Goal: Task Accomplishment & Management: Complete application form

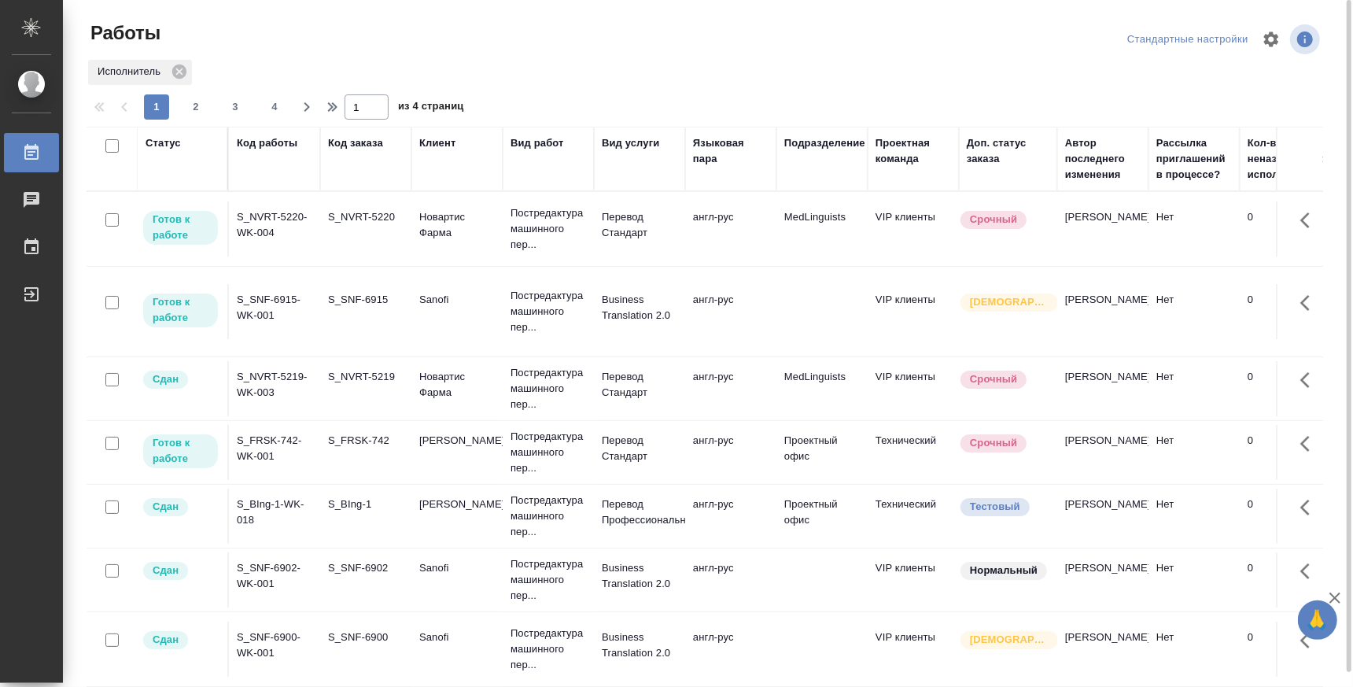
click at [292, 465] on td "S_FRSK-742-WK-001" at bounding box center [274, 452] width 91 height 55
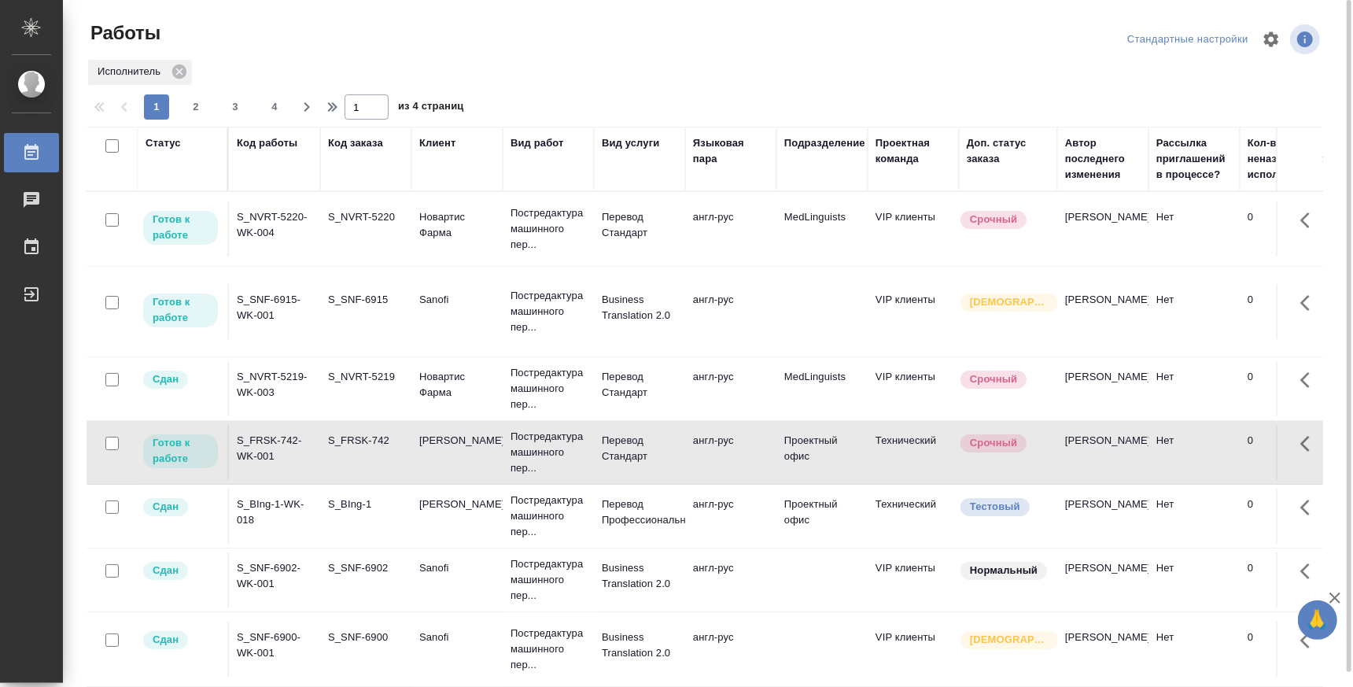
click at [292, 465] on td "S_FRSK-742-WK-001" at bounding box center [274, 452] width 91 height 55
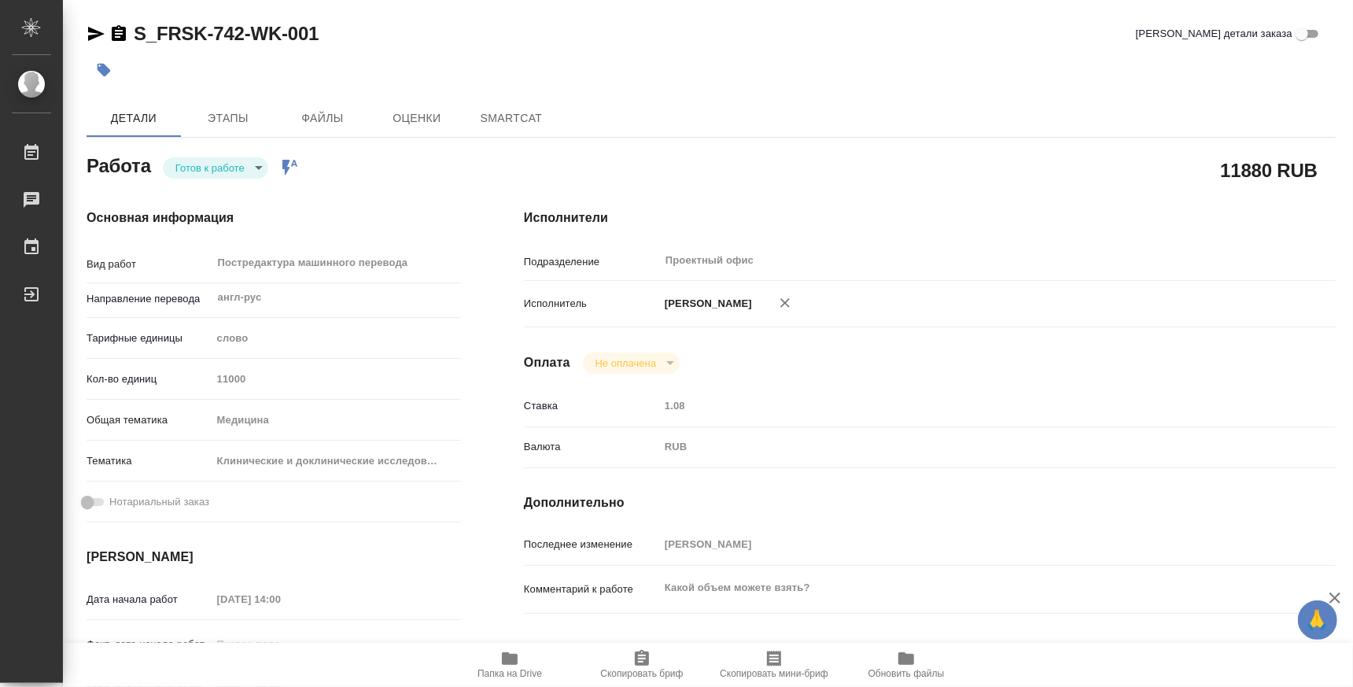
type textarea "x"
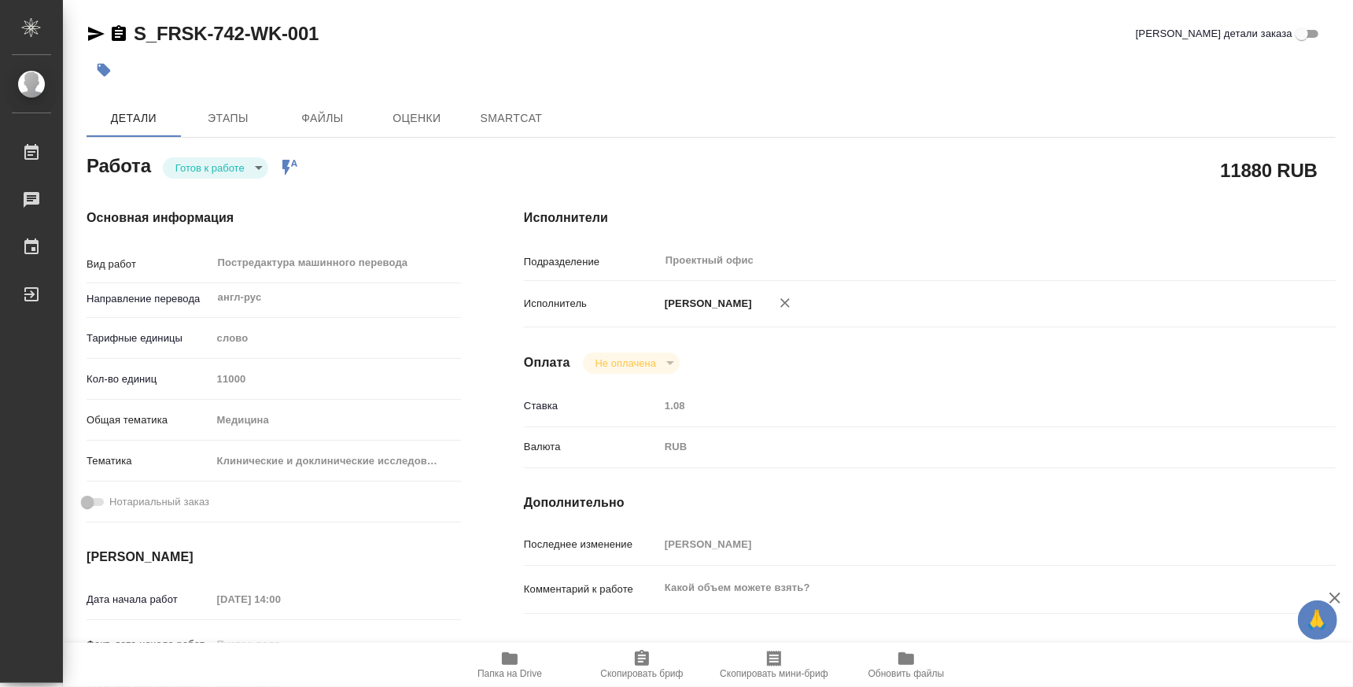
type textarea "x"
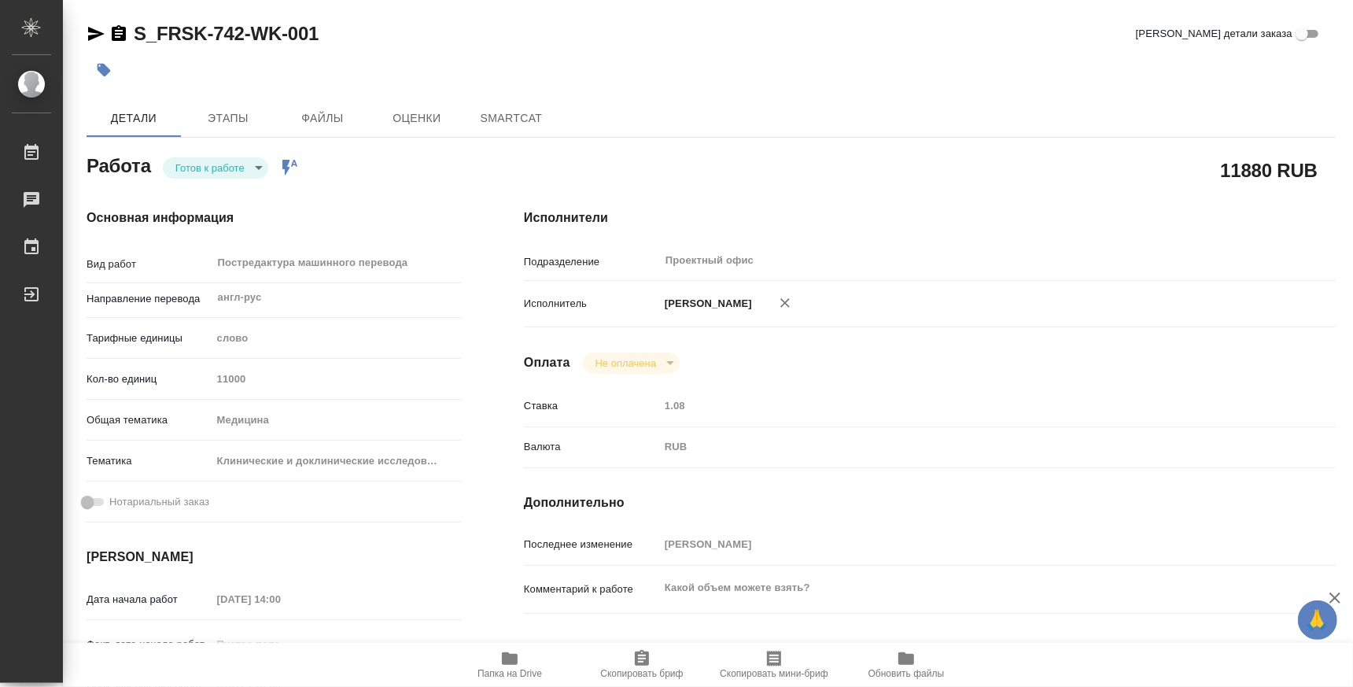
type textarea "x"
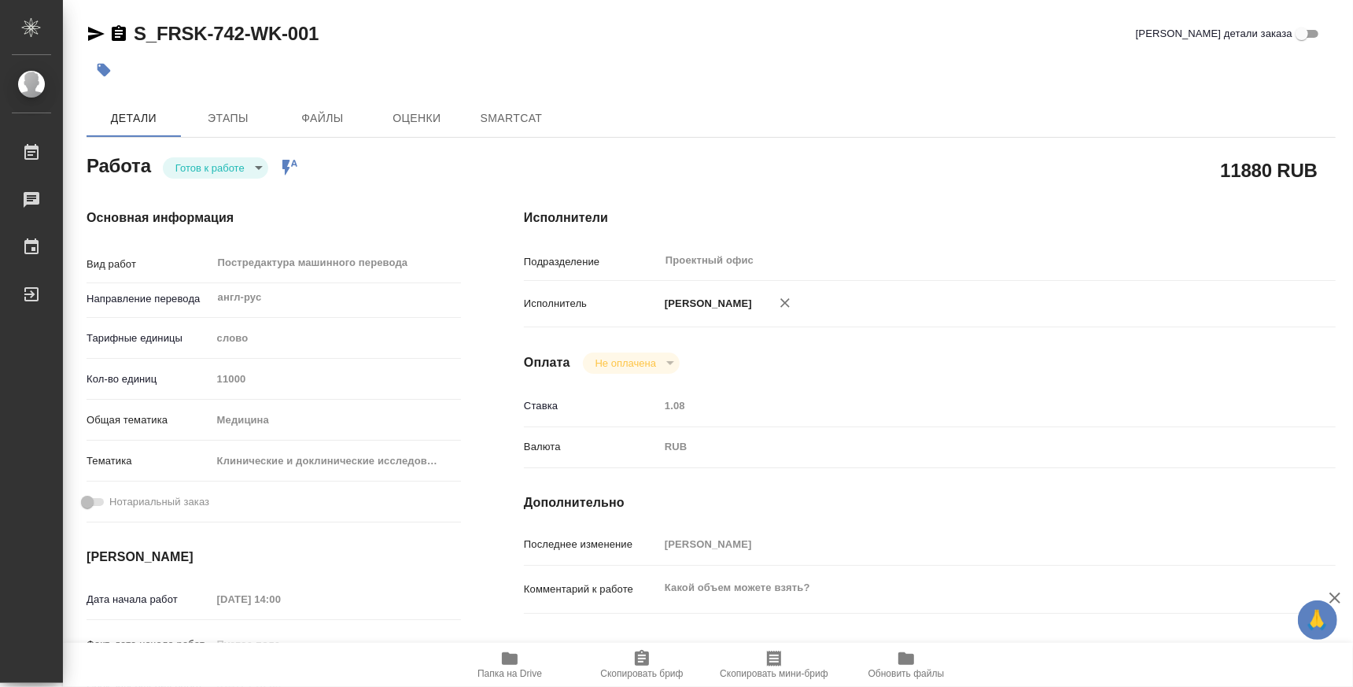
type textarea "x"
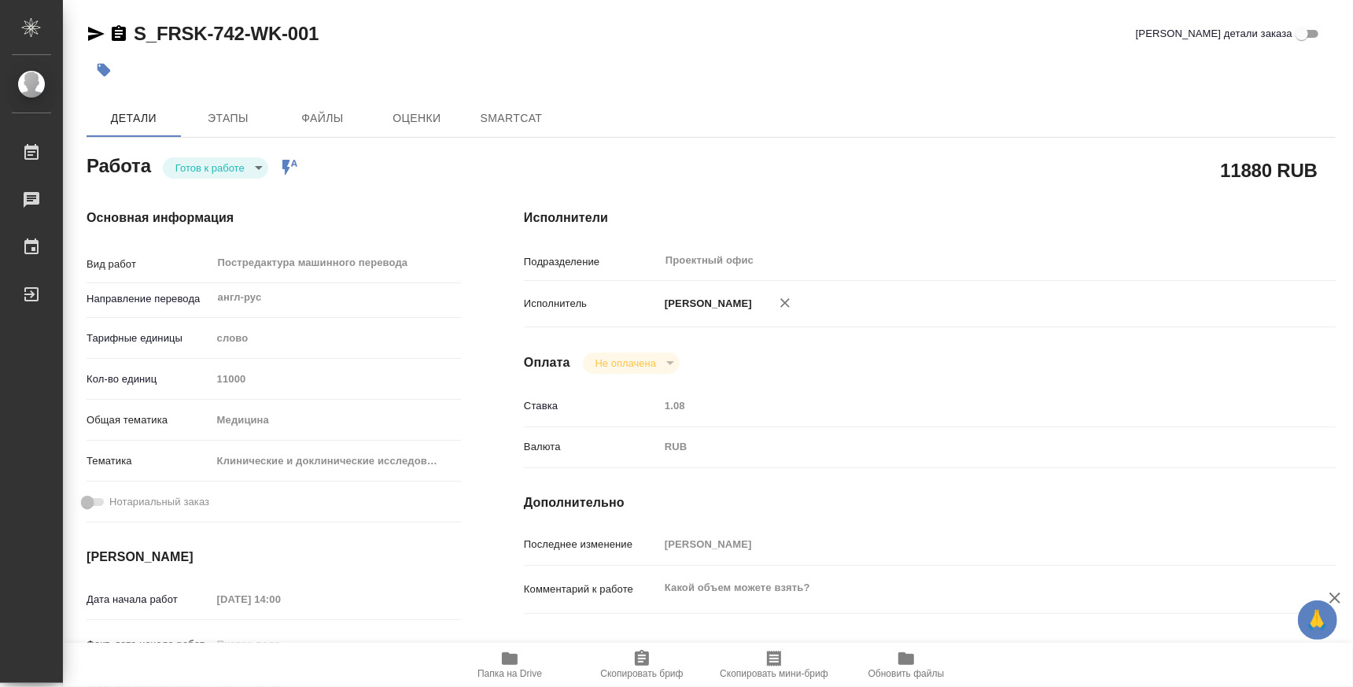
type textarea "x"
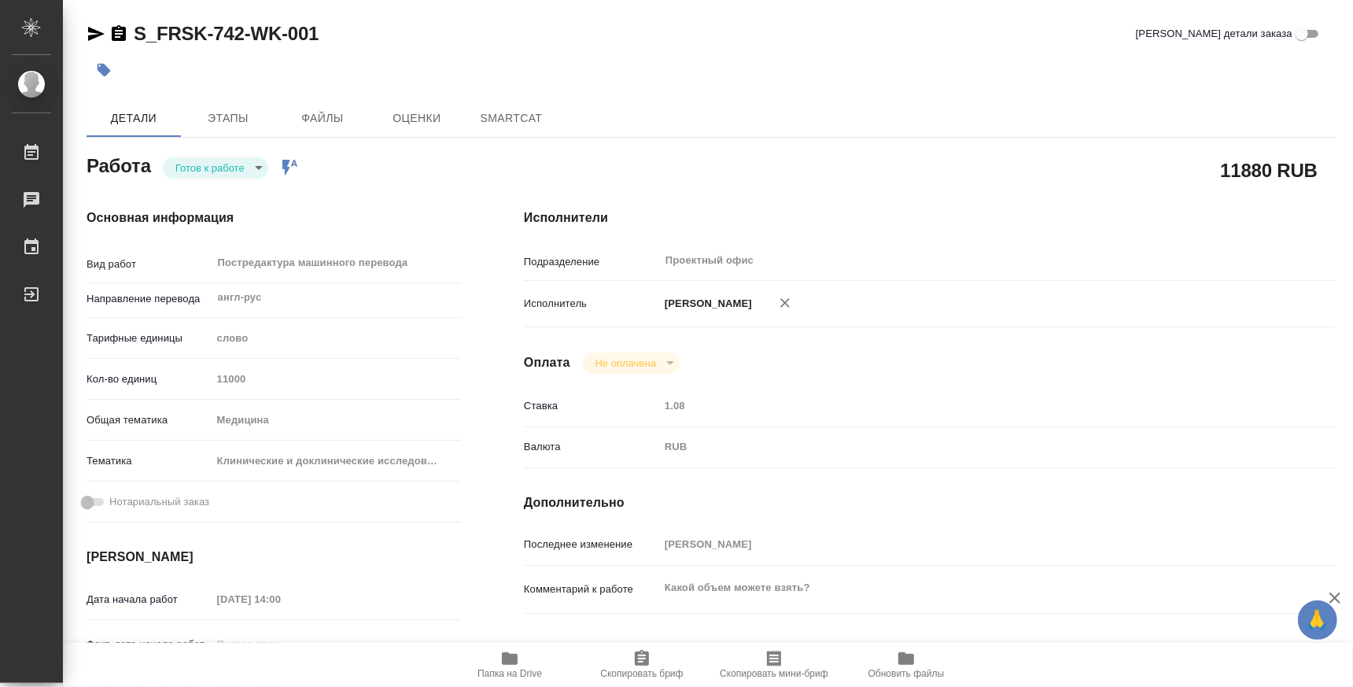
type textarea "x"
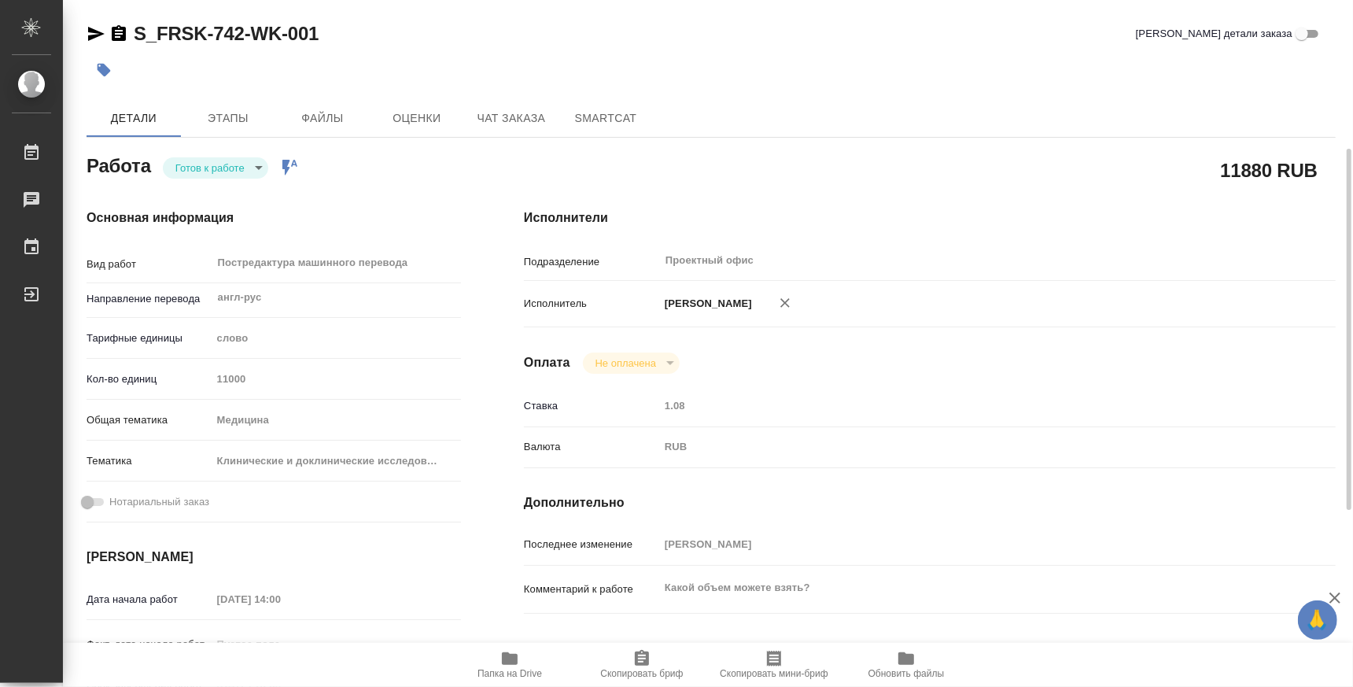
scroll to position [195, 0]
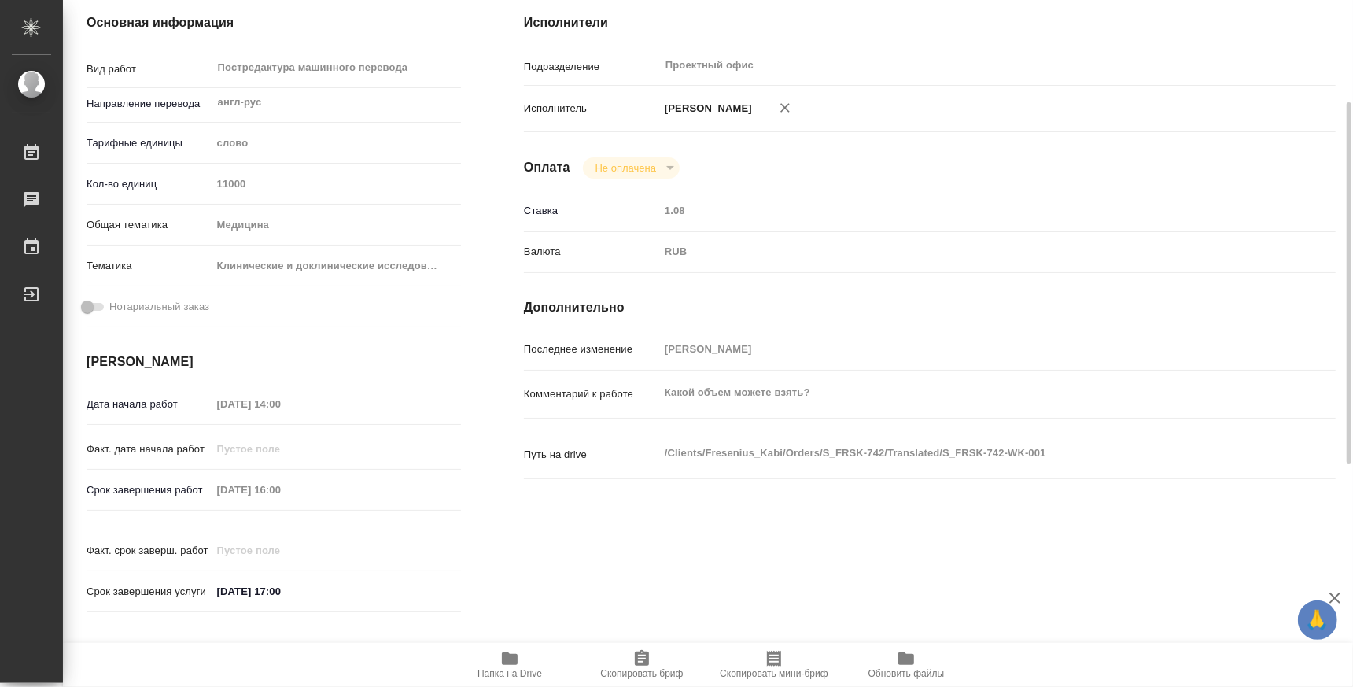
type textarea "x"
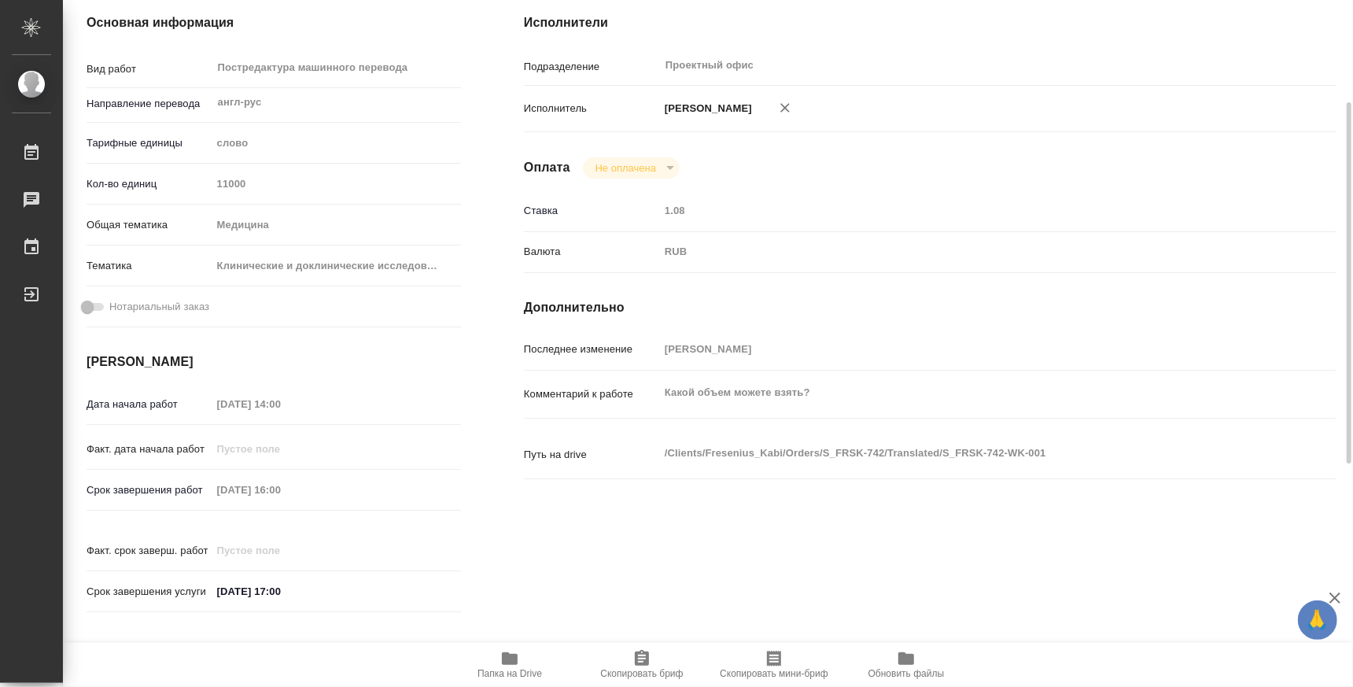
scroll to position [0, 0]
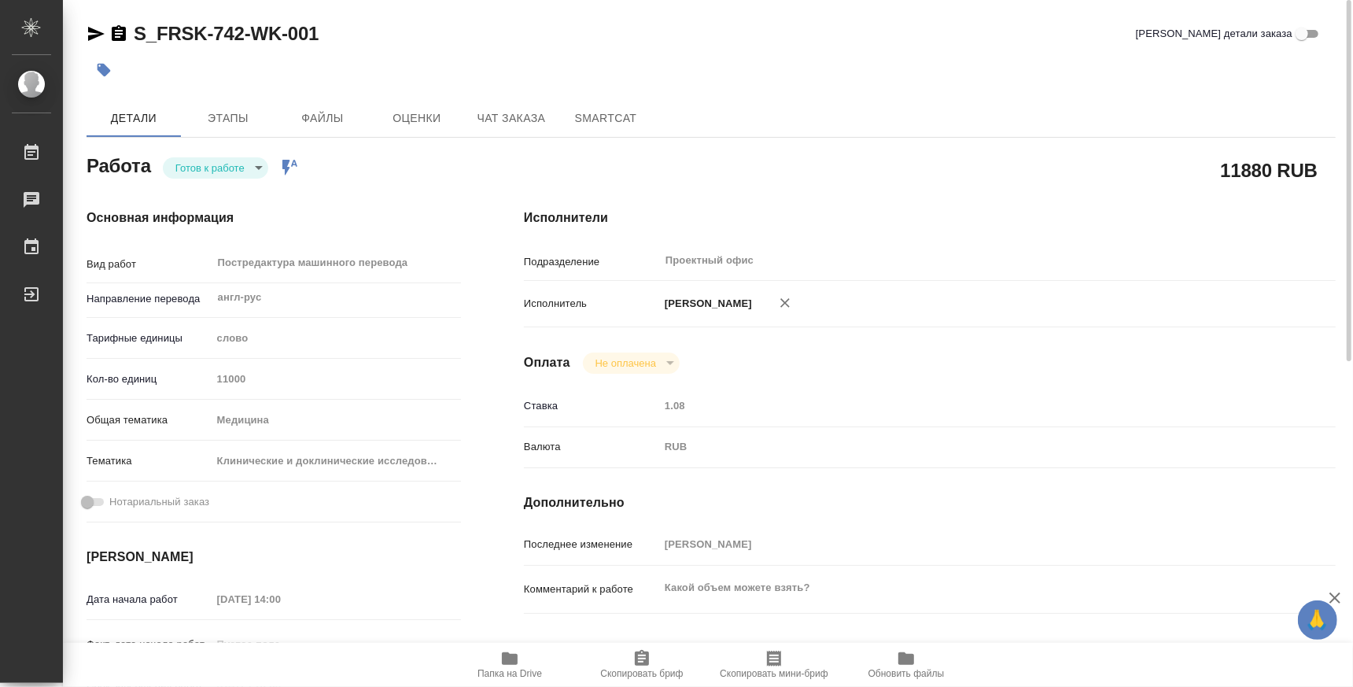
type textarea "x"
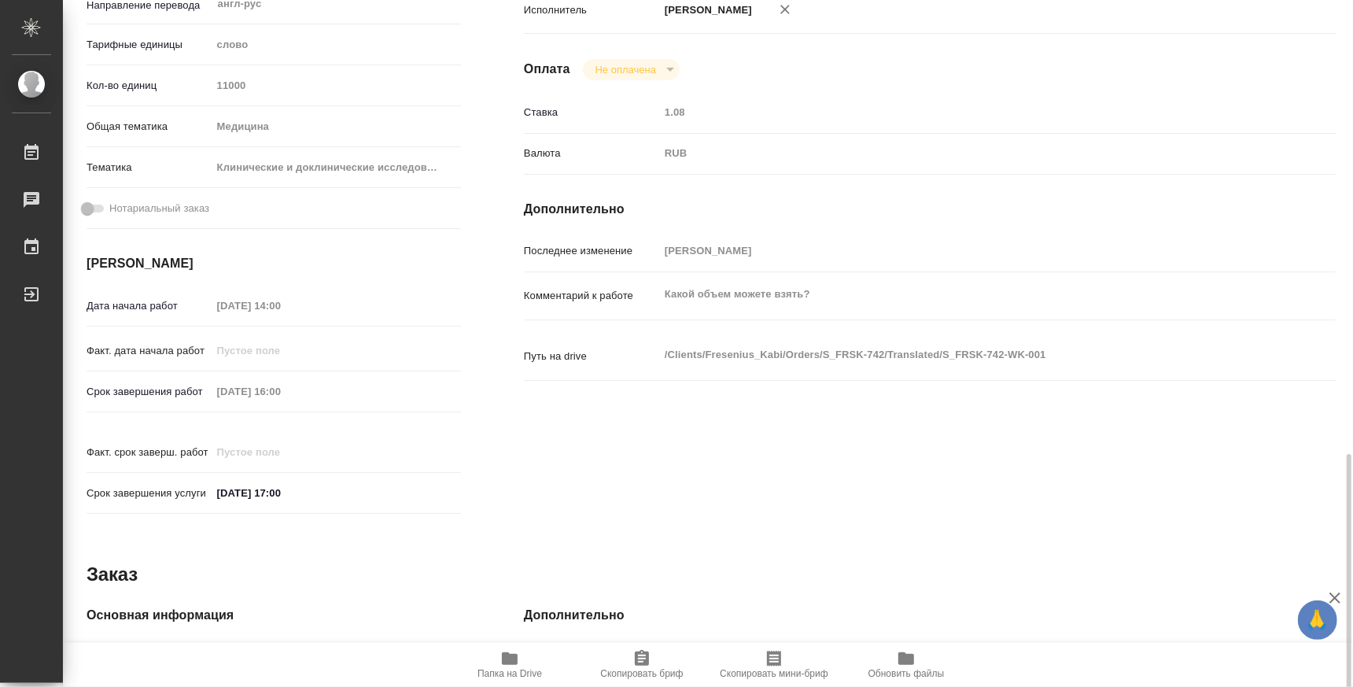
scroll to position [489, 0]
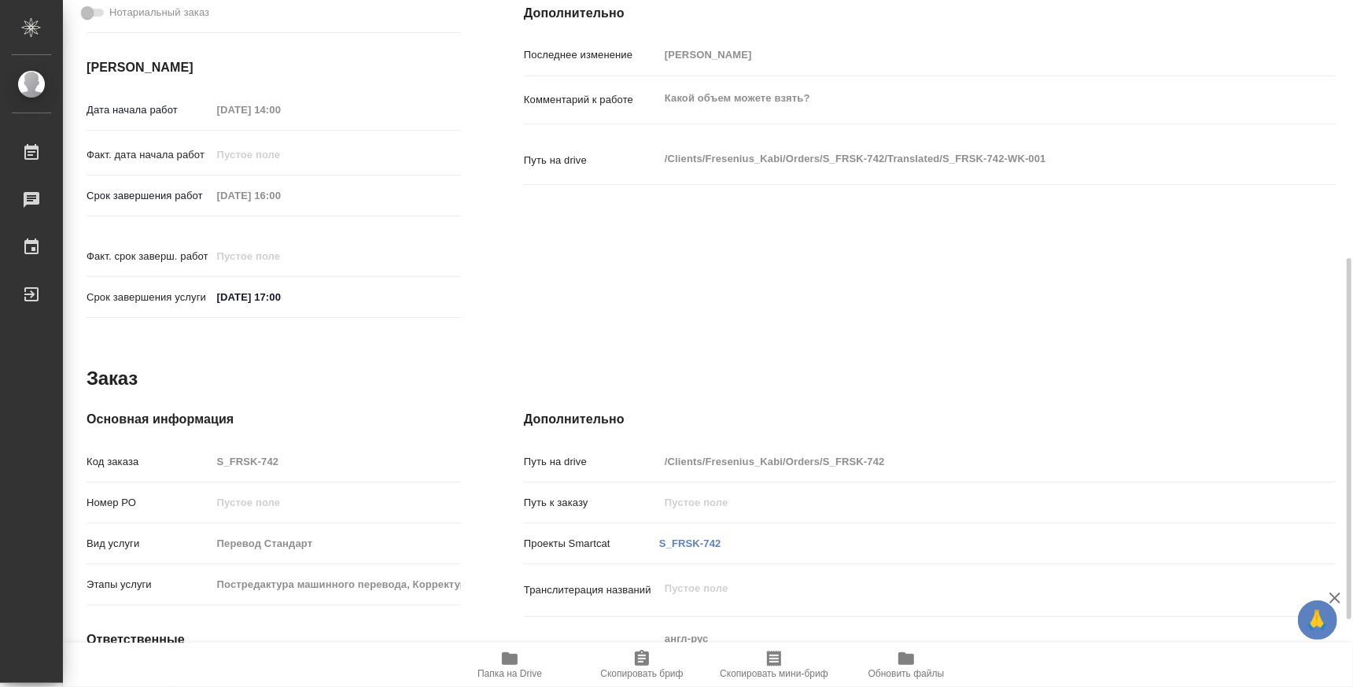
click at [1028, 458] on div "Путь на drive /Clients/Fresenius_Kabi/Orders/S_FRSK-742" at bounding box center [930, 462] width 812 height 28
click at [513, 659] on icon "button" at bounding box center [510, 658] width 16 height 13
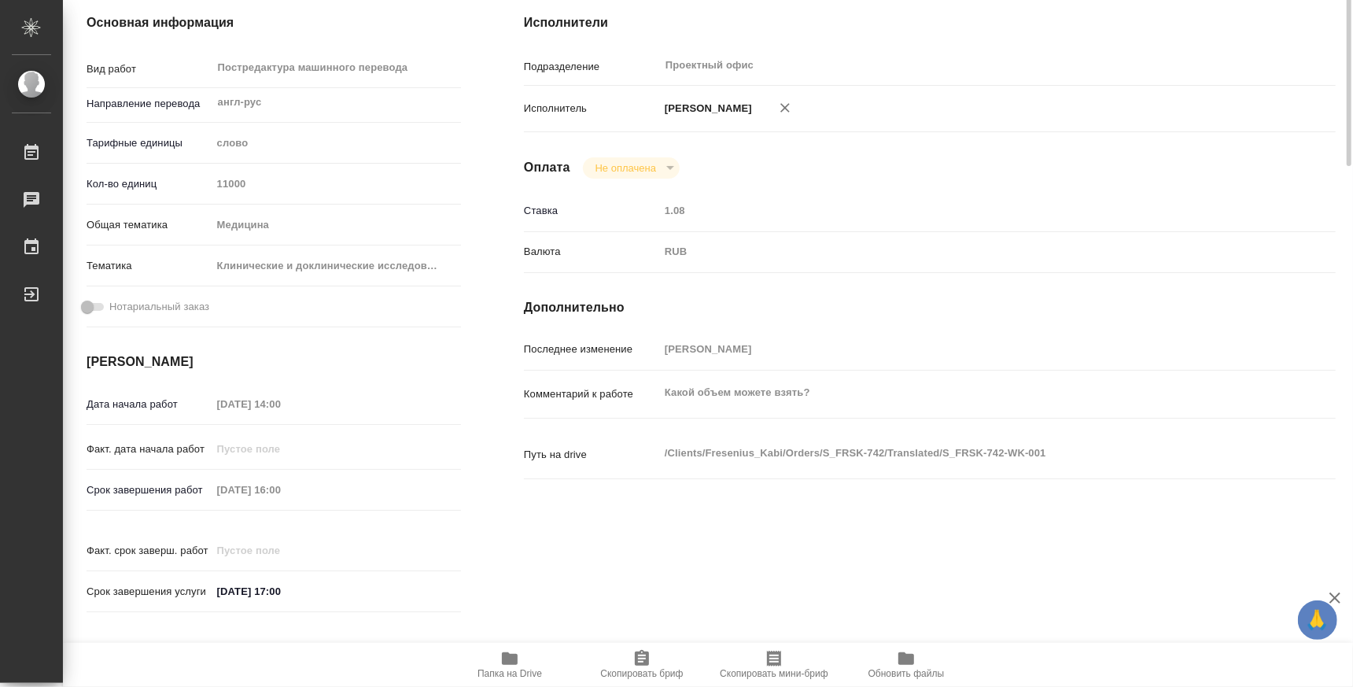
scroll to position [0, 0]
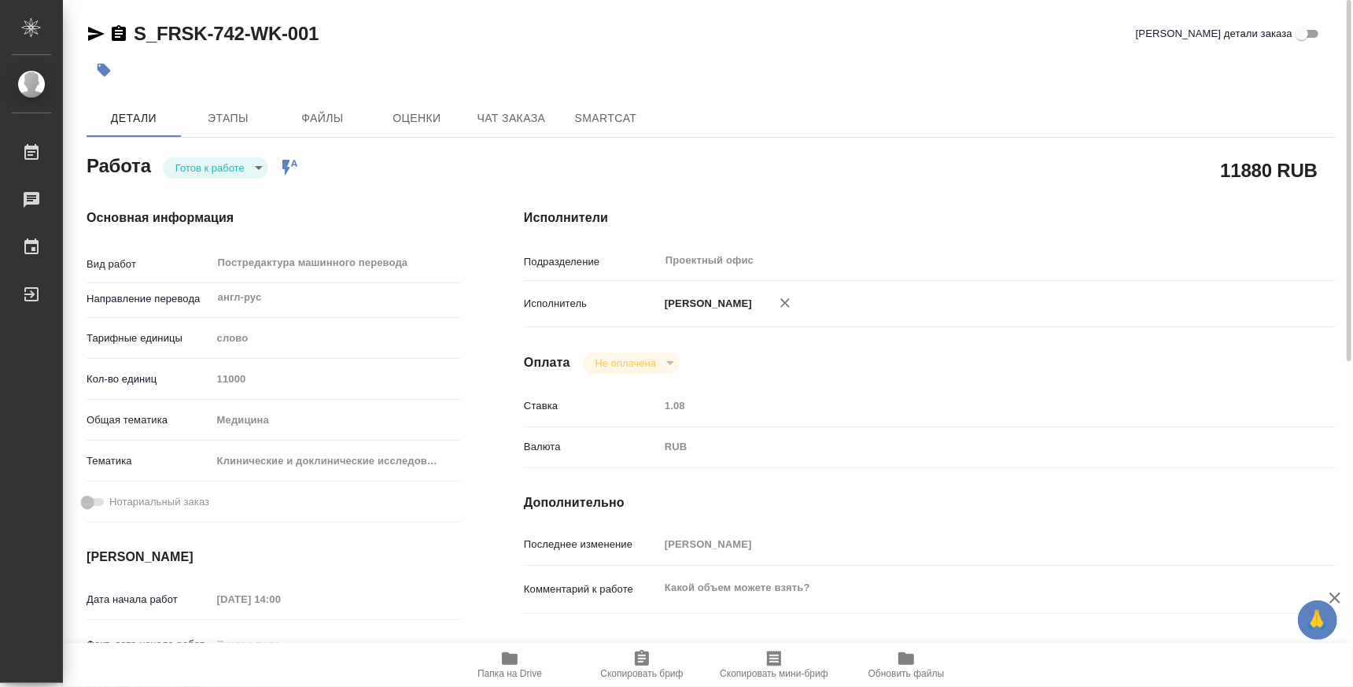
click at [228, 171] on body "🙏 .cls-1 fill:#fff; AWATERA Atminis Kristina Работы 0 Чаты График Выйти S_FRSK-…" at bounding box center [676, 343] width 1353 height 687
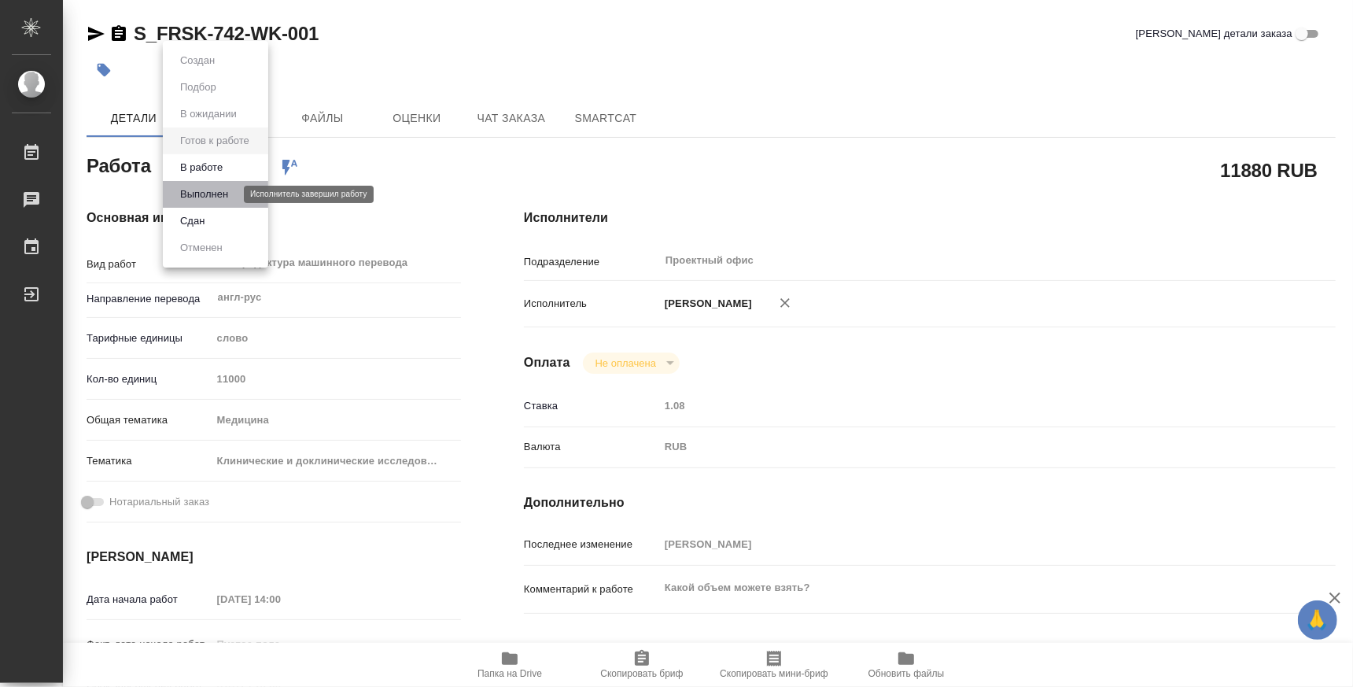
click at [206, 194] on button "Выполнен" at bounding box center [203, 194] width 57 height 17
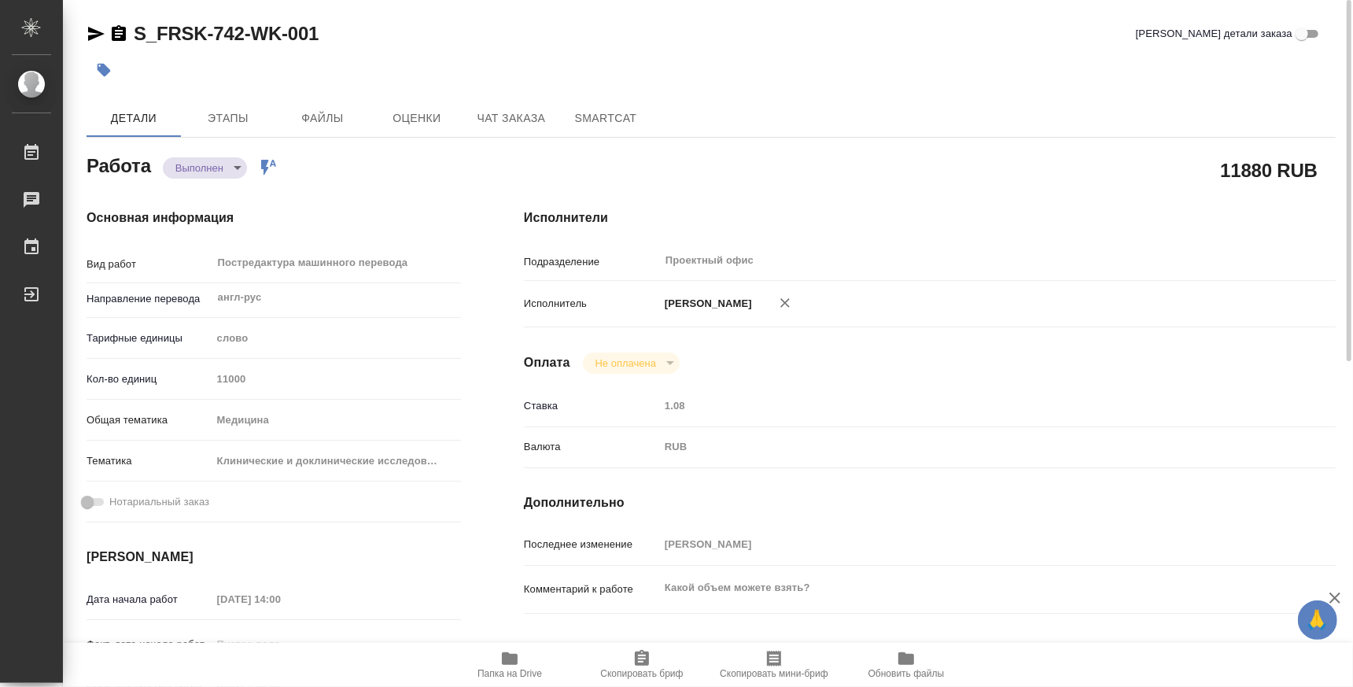
type textarea "x"
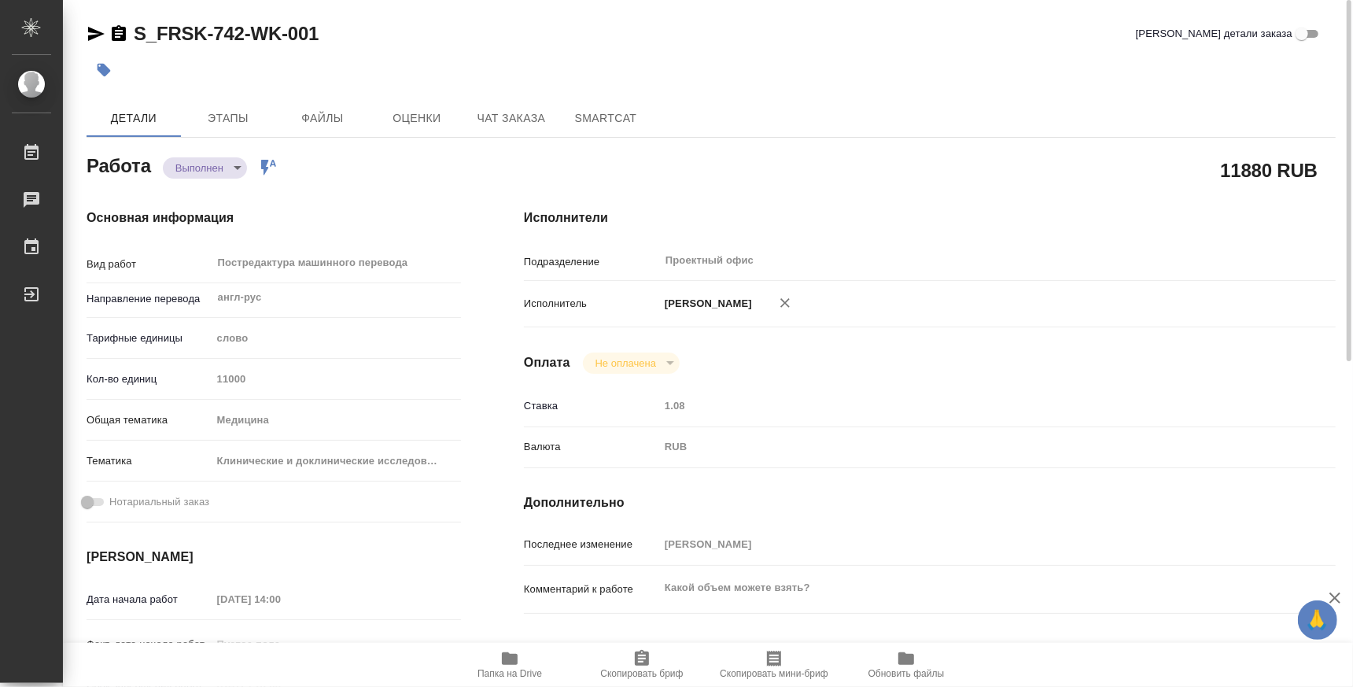
type textarea "x"
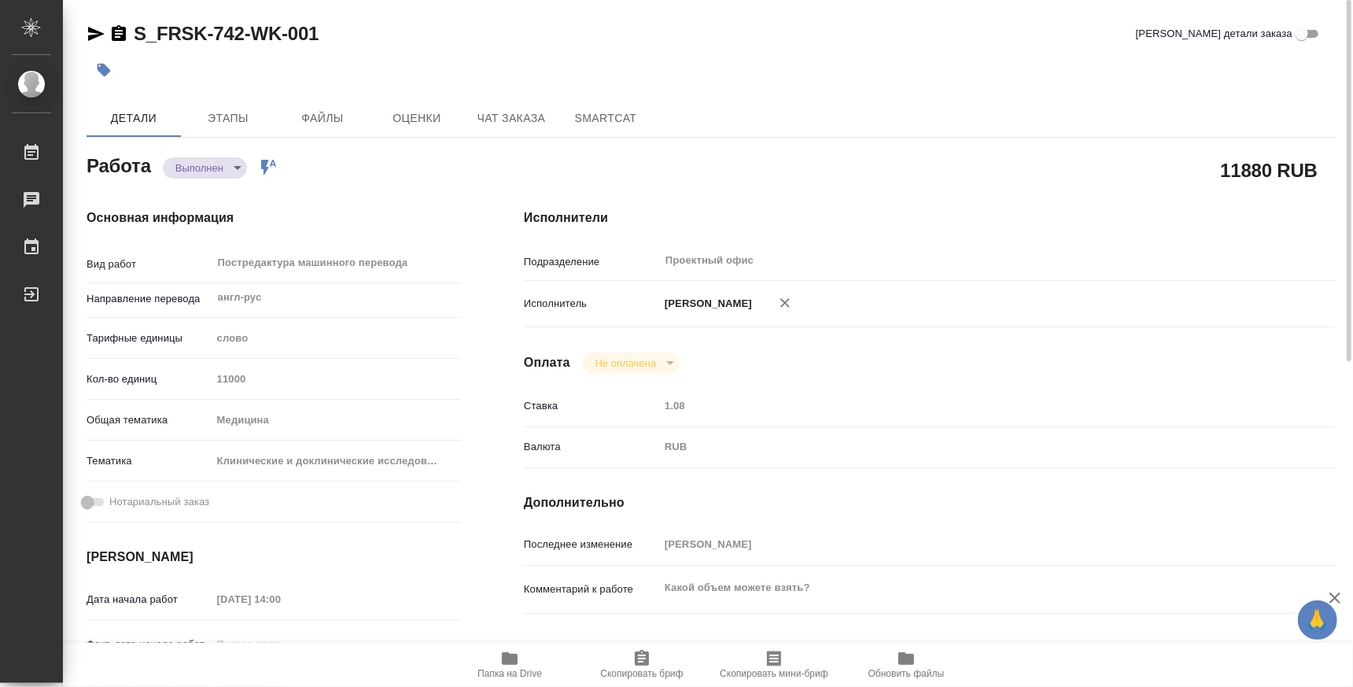
type textarea "x"
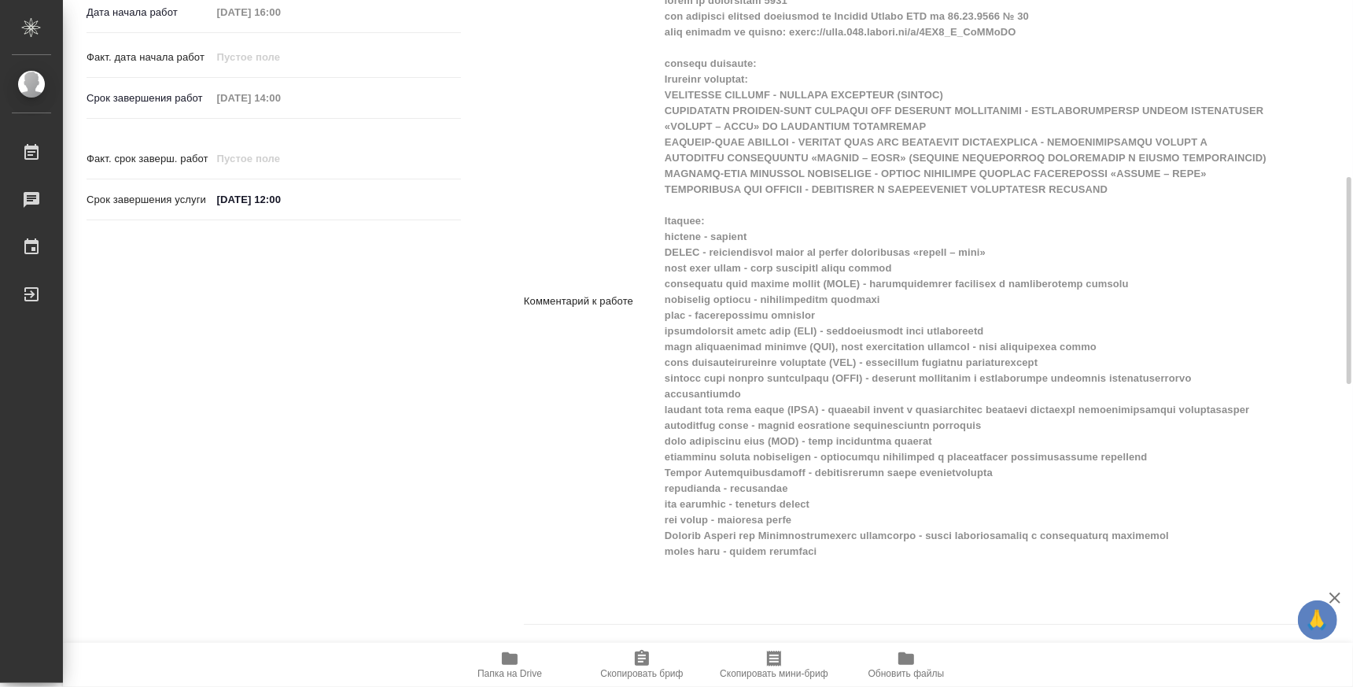
scroll to position [685, 0]
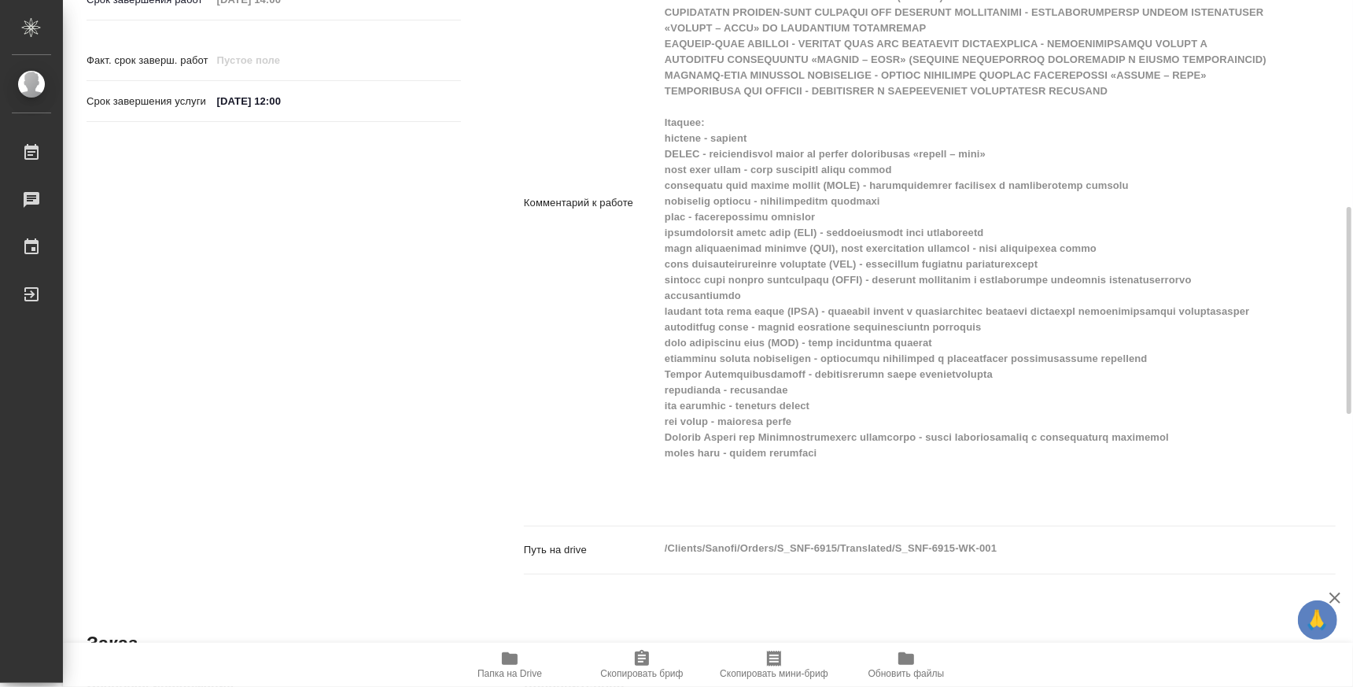
click at [508, 663] on icon "button" at bounding box center [510, 658] width 16 height 13
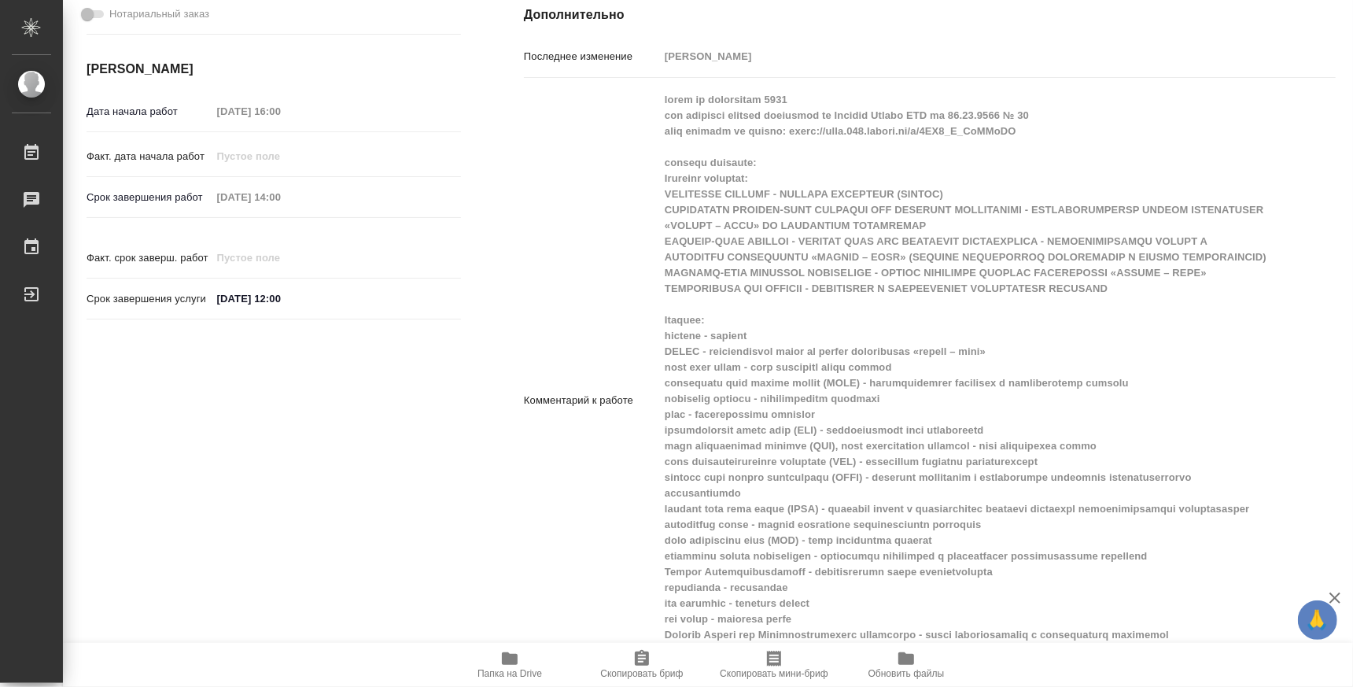
scroll to position [0, 0]
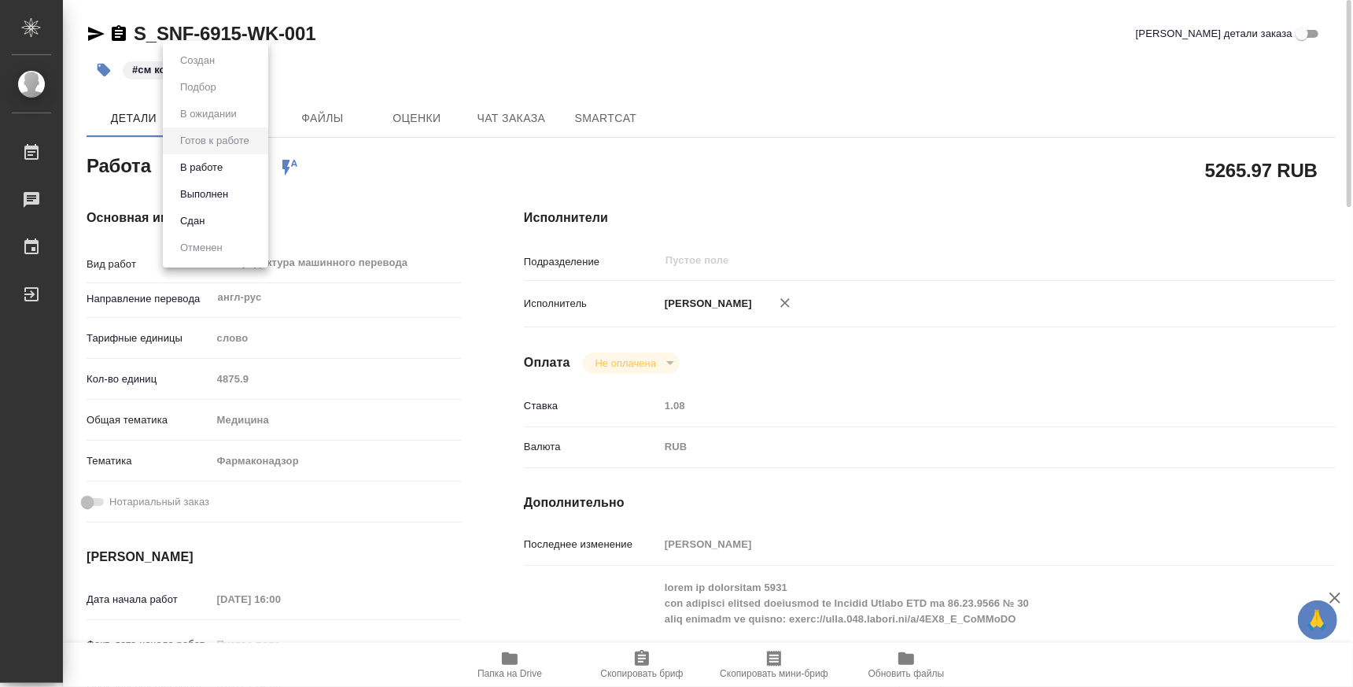
click at [220, 164] on body "🙏 .cls-1 fill:#fff; AWATERA Atminis [PERSON_NAME] 0 Чаты График Выйти S_SNF-691…" at bounding box center [676, 343] width 1353 height 687
click at [222, 168] on button "В работе" at bounding box center [201, 167] width 52 height 17
type textarea "x"
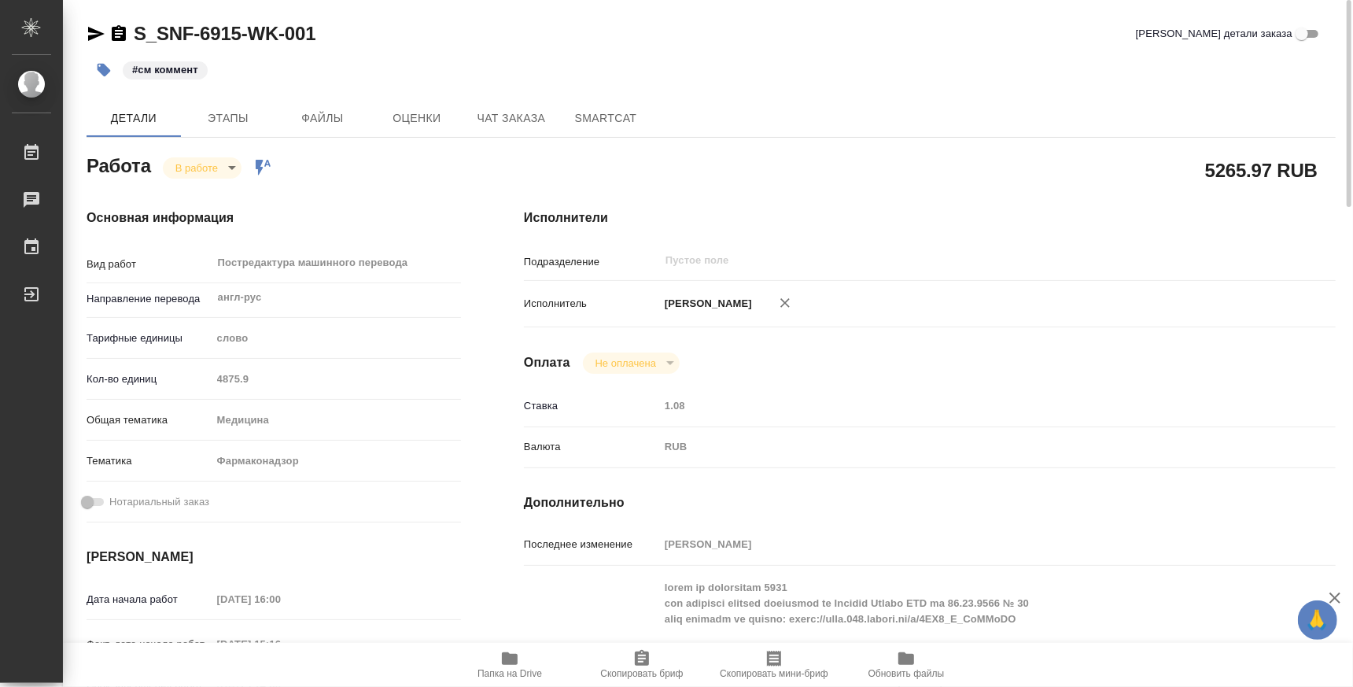
type textarea "x"
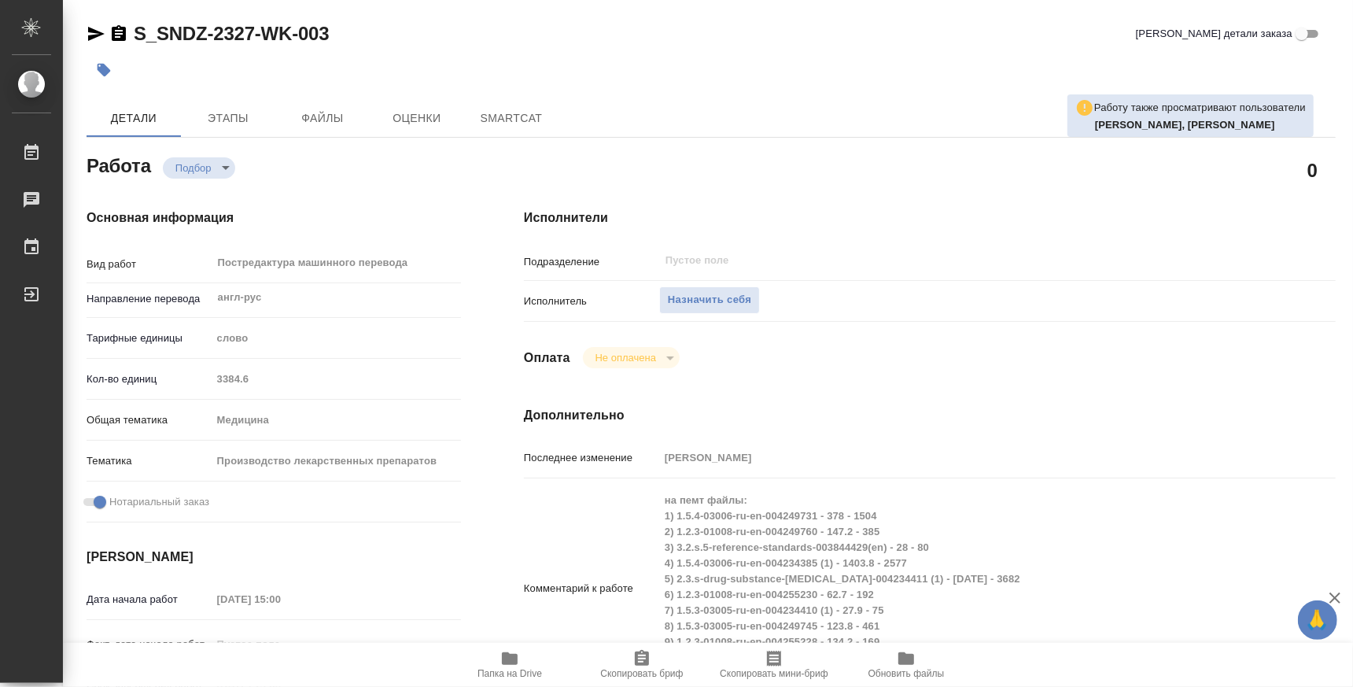
type textarea "x"
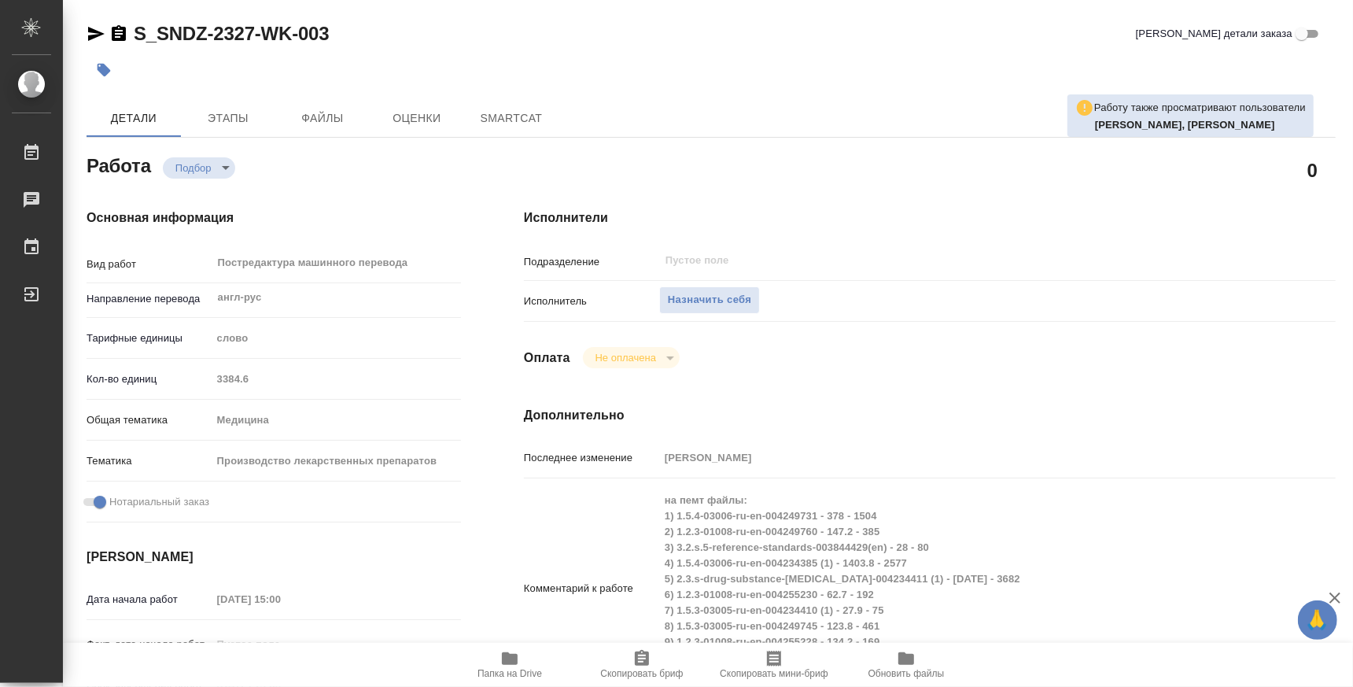
type textarea "x"
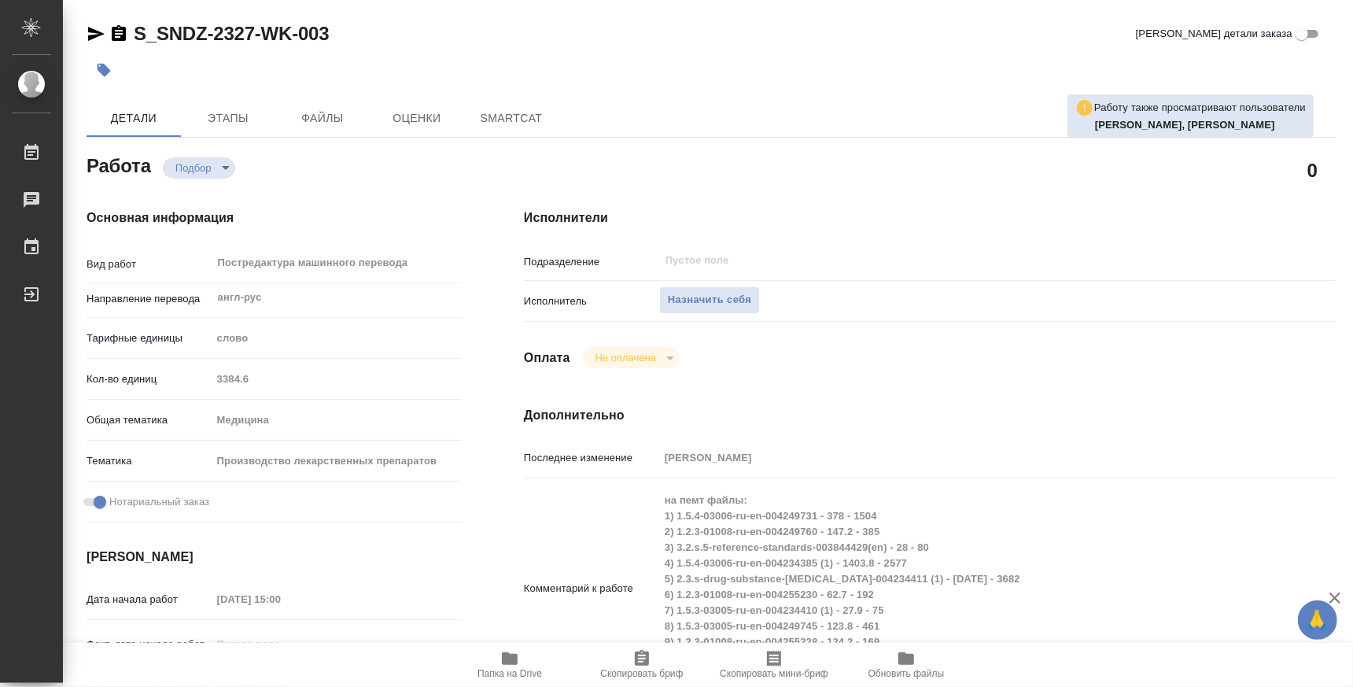
type textarea "x"
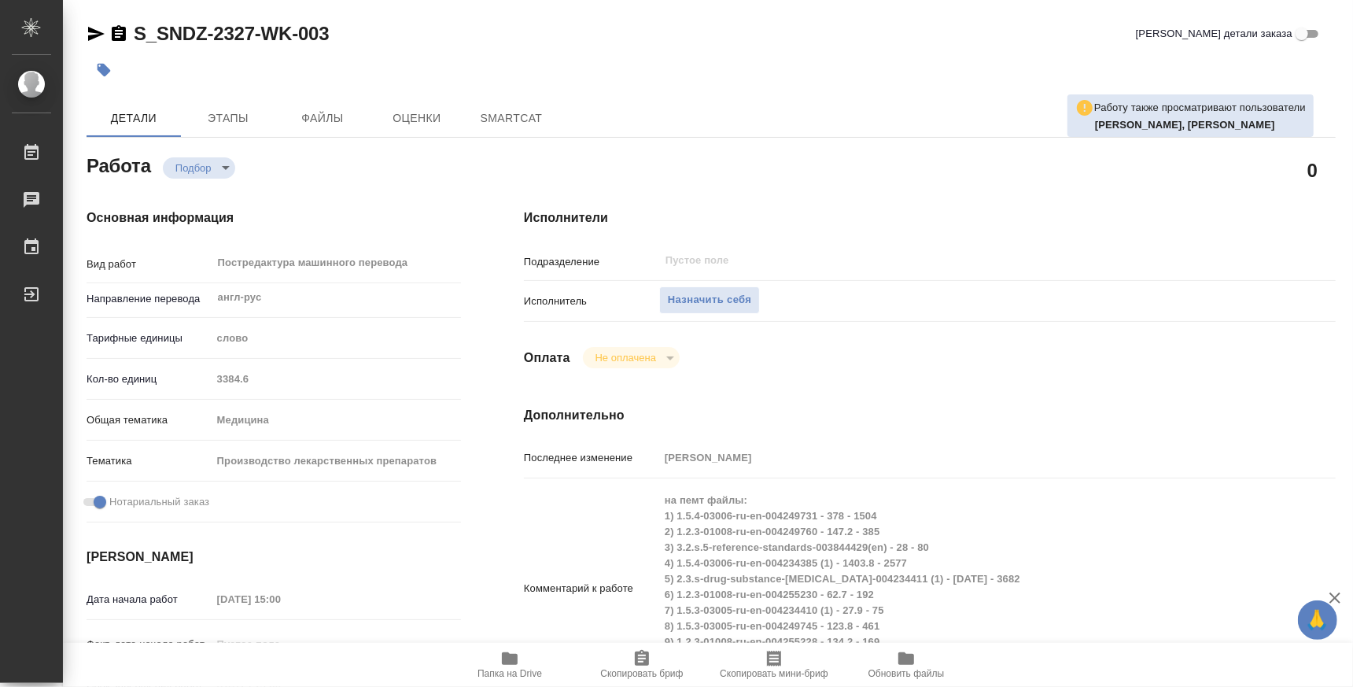
type textarea "x"
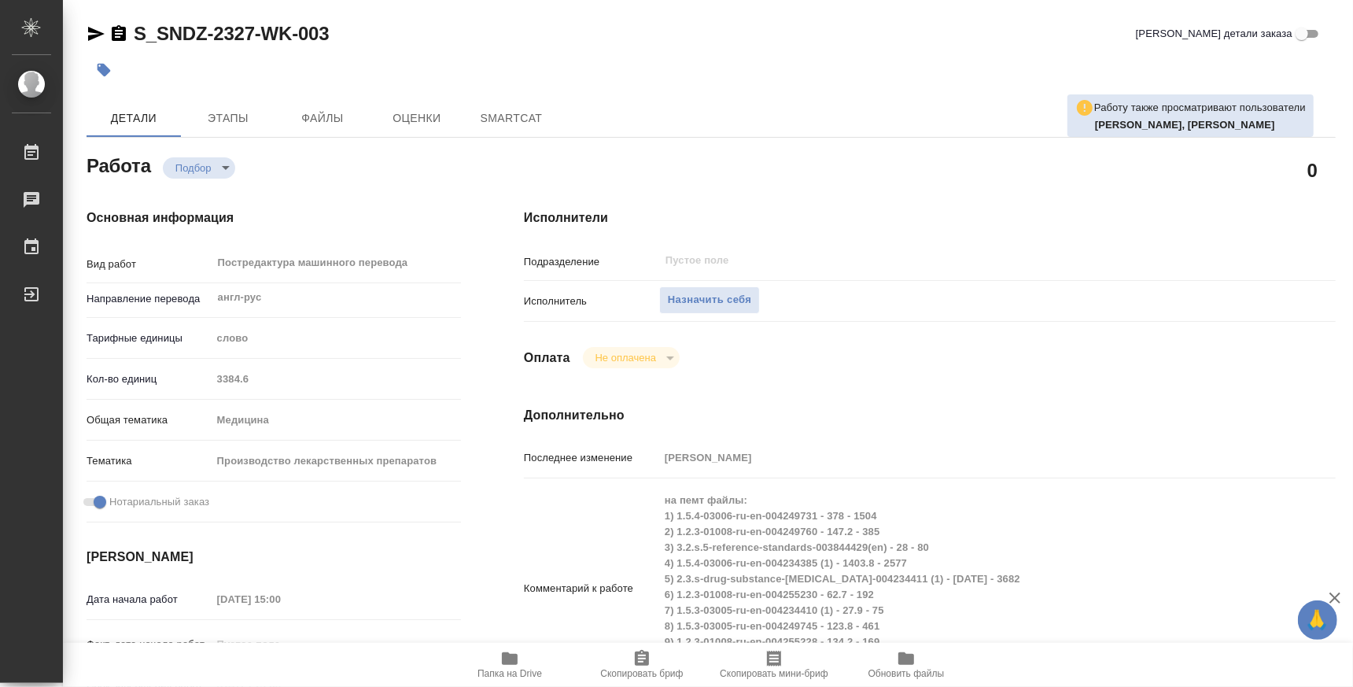
type textarea "x"
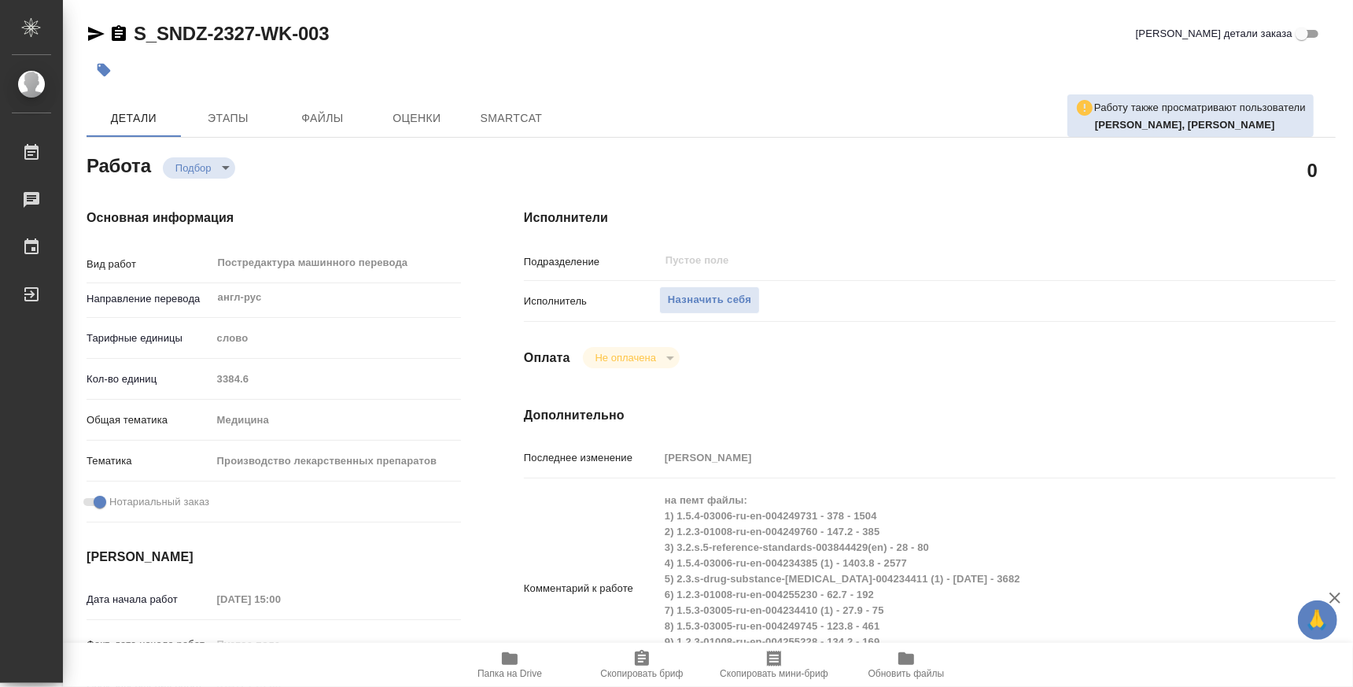
type textarea "x"
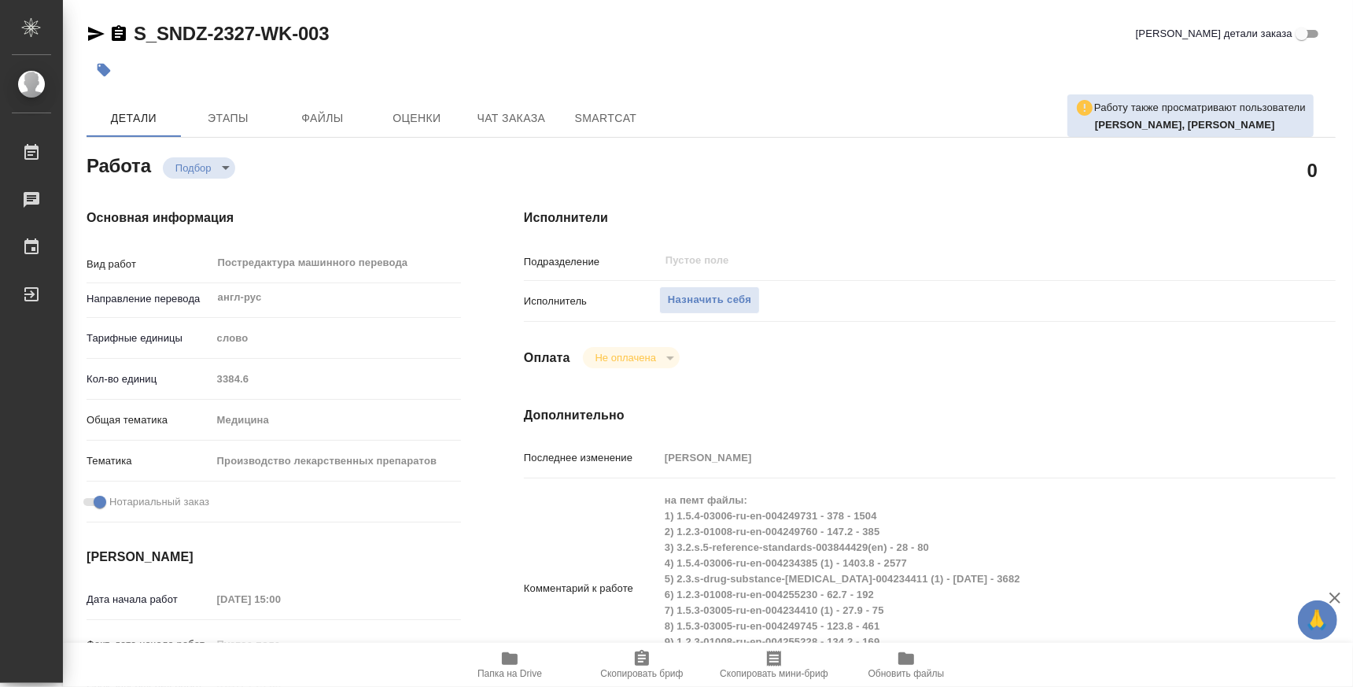
scroll to position [391, 0]
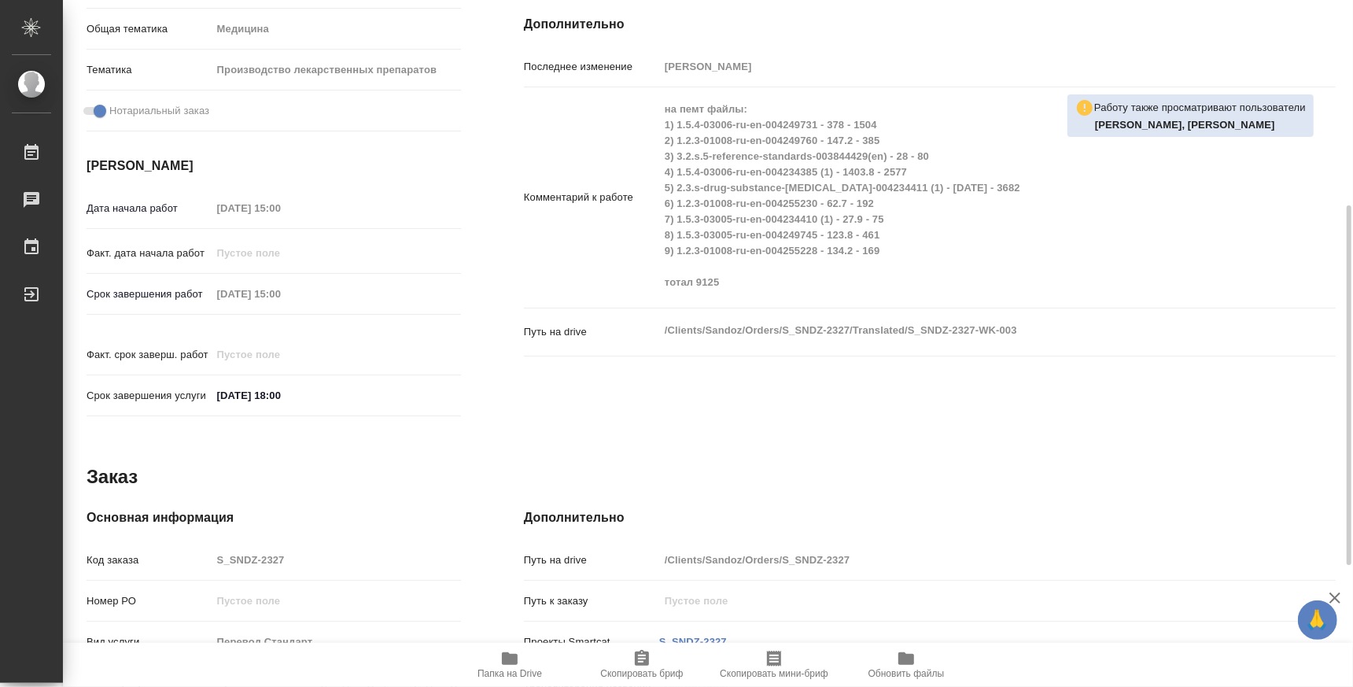
type textarea "x"
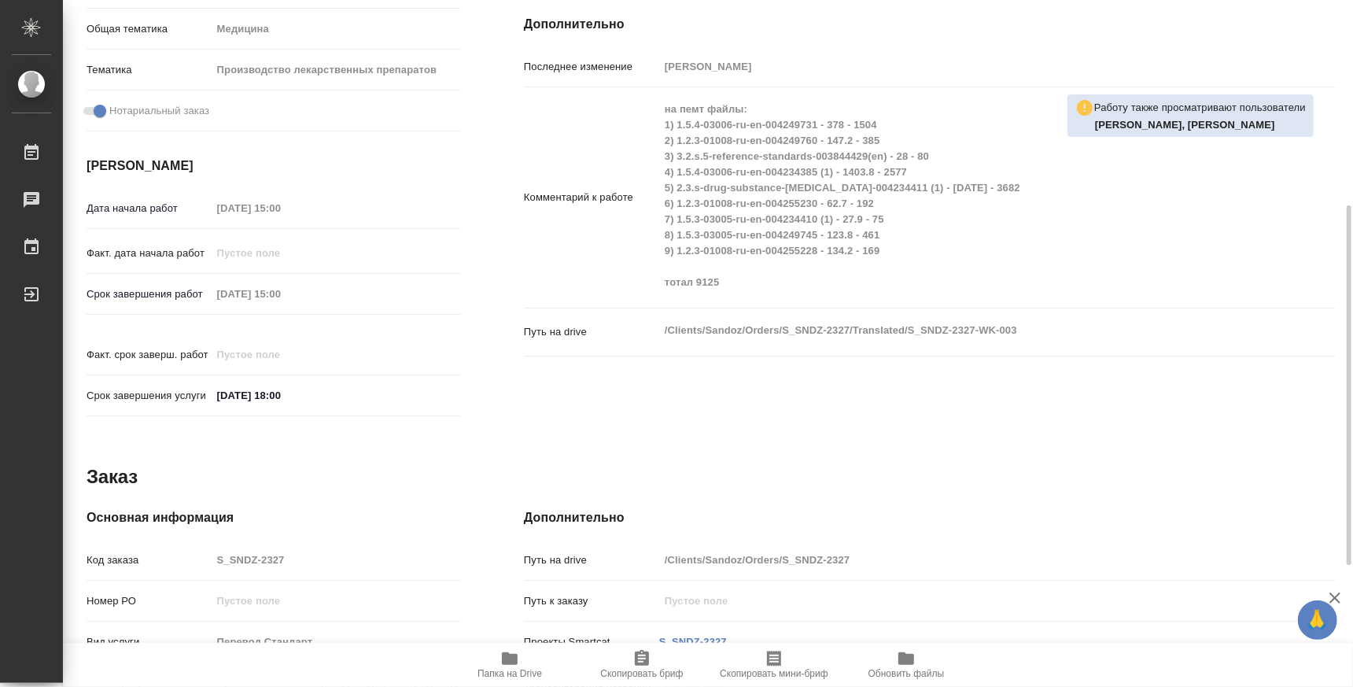
type textarea "x"
